Goal: Use online tool/utility: Use online tool/utility

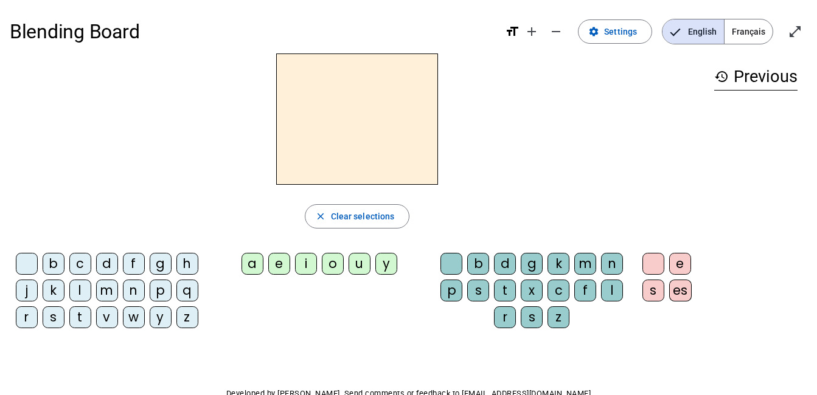
click at [190, 264] on div "h" at bounding box center [187, 264] width 22 height 22
click at [389, 148] on h2 "h" at bounding box center [357, 119] width 162 height 131
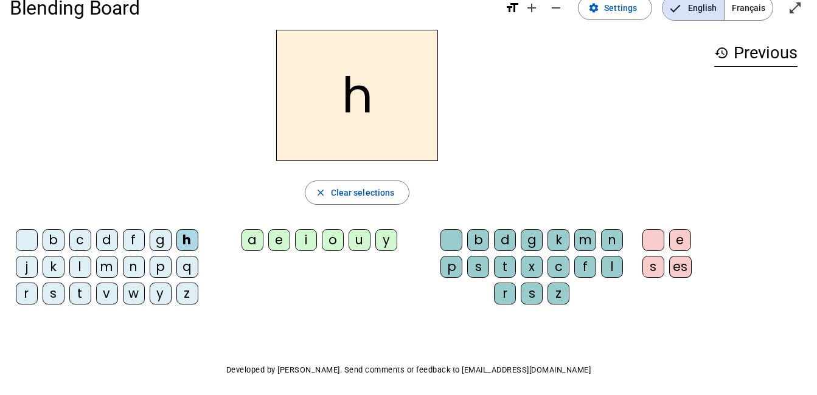
scroll to position [71, 0]
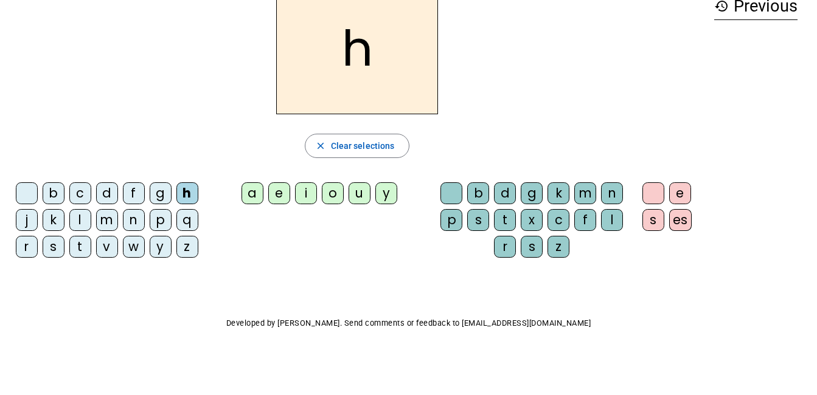
click at [360, 144] on span "Clear selections" at bounding box center [363, 146] width 64 height 15
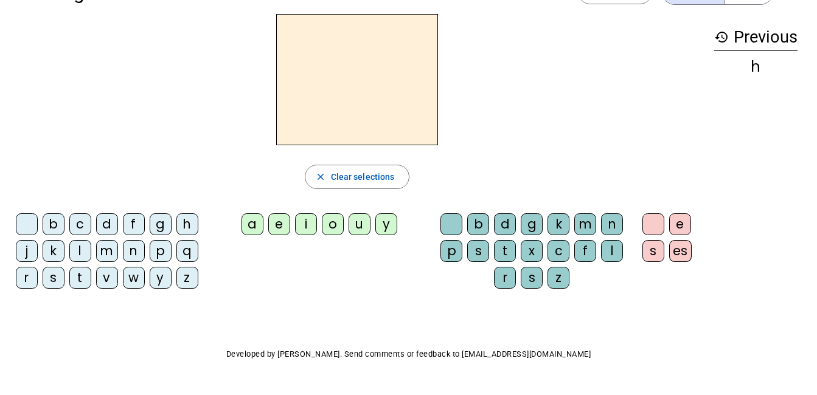
scroll to position [0, 0]
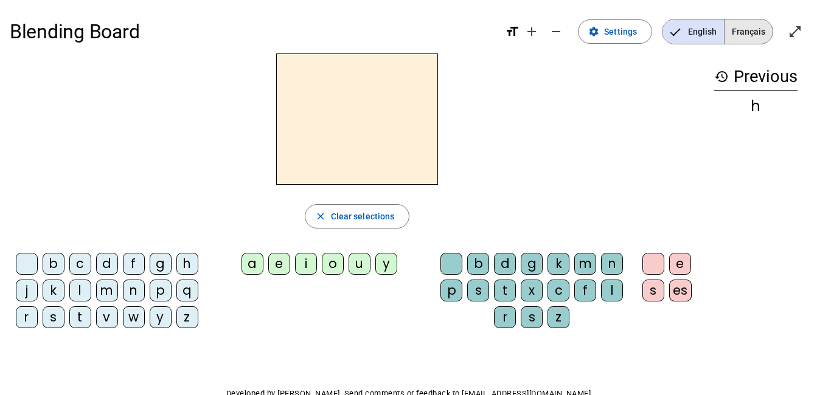
click at [748, 30] on span "Français" at bounding box center [749, 31] width 48 height 24
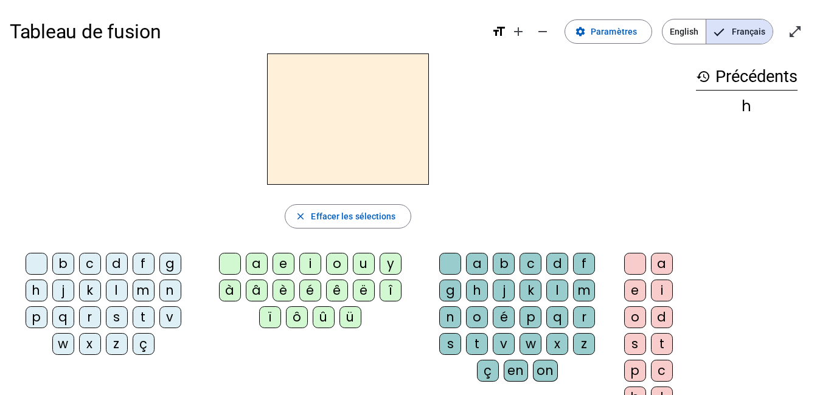
click at [172, 261] on div "g" at bounding box center [170, 264] width 22 height 22
click at [256, 295] on div "â" at bounding box center [257, 291] width 22 height 22
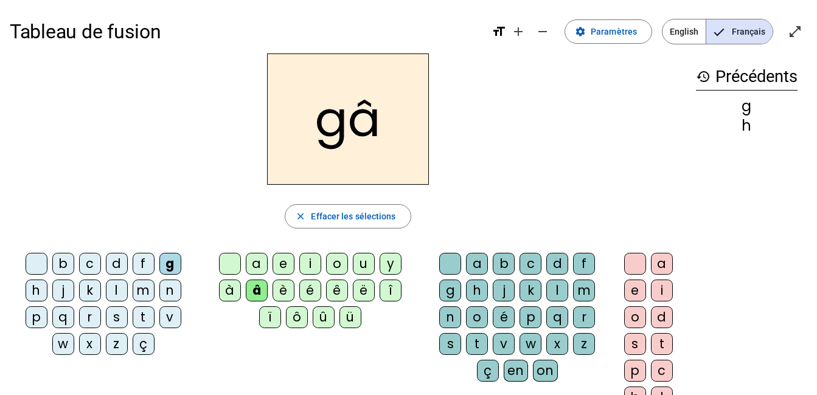
click at [477, 343] on div "t" at bounding box center [477, 344] width 22 height 22
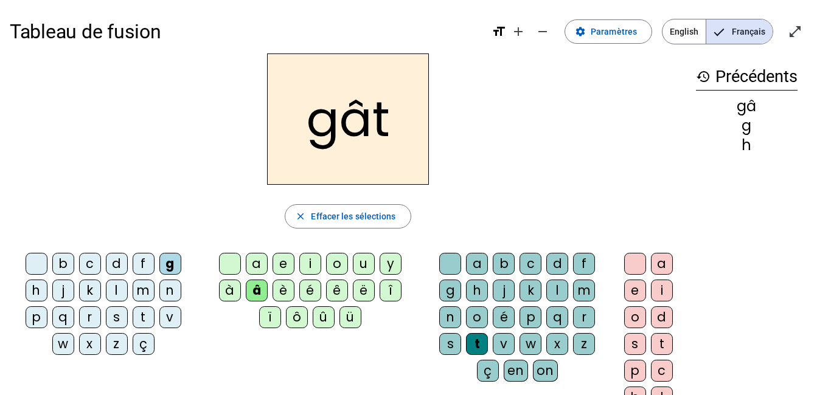
click at [285, 266] on div "e" at bounding box center [284, 264] width 22 height 22
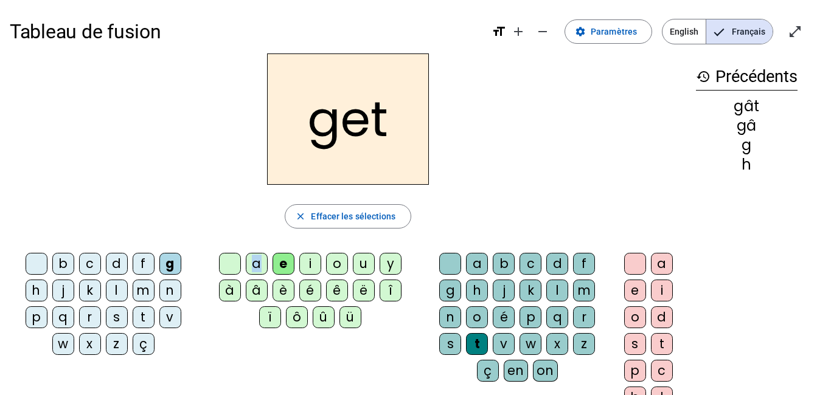
click at [257, 265] on div "a" at bounding box center [257, 264] width 22 height 22
drag, startPoint x: 257, startPoint y: 265, endPoint x: 372, endPoint y: 128, distance: 179.2
click at [372, 128] on h2 "gat" at bounding box center [348, 119] width 162 height 131
click at [374, 128] on h2 "gat" at bounding box center [348, 119] width 162 height 131
click at [392, 123] on h2 "gat" at bounding box center [348, 119] width 162 height 131
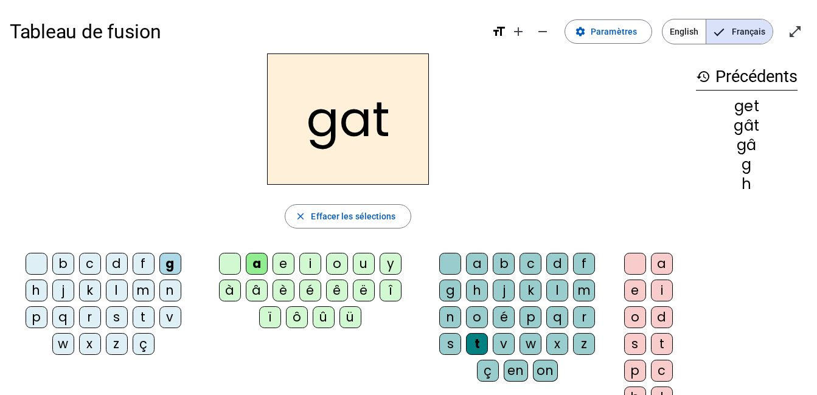
click at [397, 141] on h2 "gat" at bounding box center [348, 119] width 162 height 131
click at [371, 214] on span "Effacer les sélections" at bounding box center [353, 216] width 85 height 15
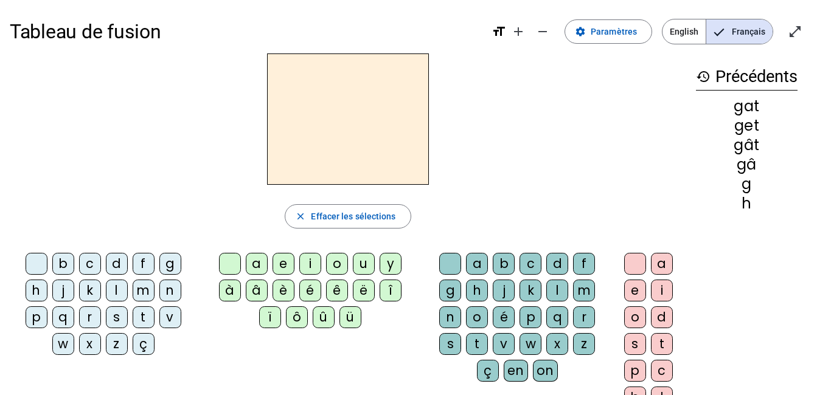
click at [740, 204] on div "h" at bounding box center [747, 204] width 102 height 15
drag, startPoint x: 727, startPoint y: 142, endPoint x: 703, endPoint y: 100, distance: 48.0
click at [728, 137] on div "gat get gât gâ g h" at bounding box center [747, 155] width 102 height 112
